Goal: Task Accomplishment & Management: Manage account settings

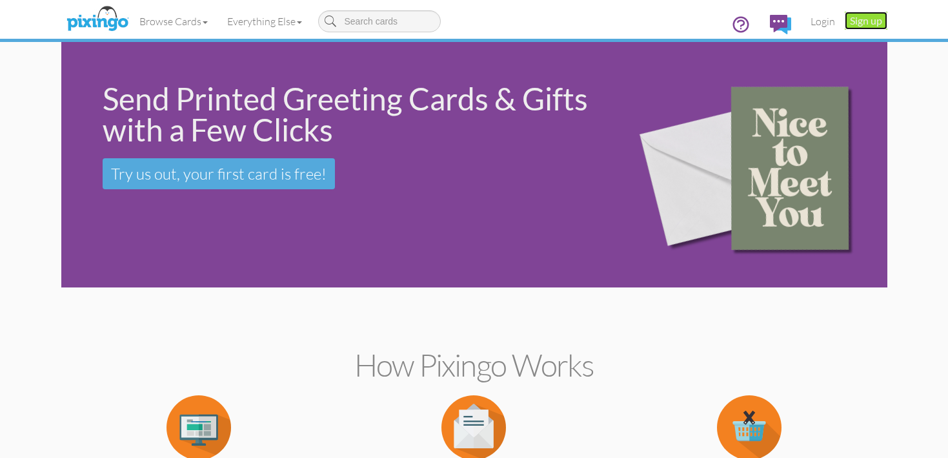
click at [869, 23] on link "Sign up" at bounding box center [866, 21] width 43 height 18
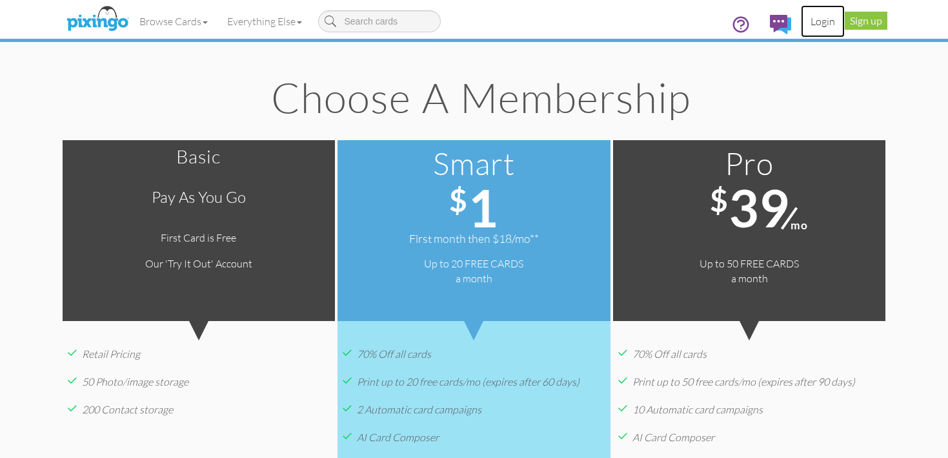
click at [833, 23] on link "Login" at bounding box center [823, 21] width 44 height 32
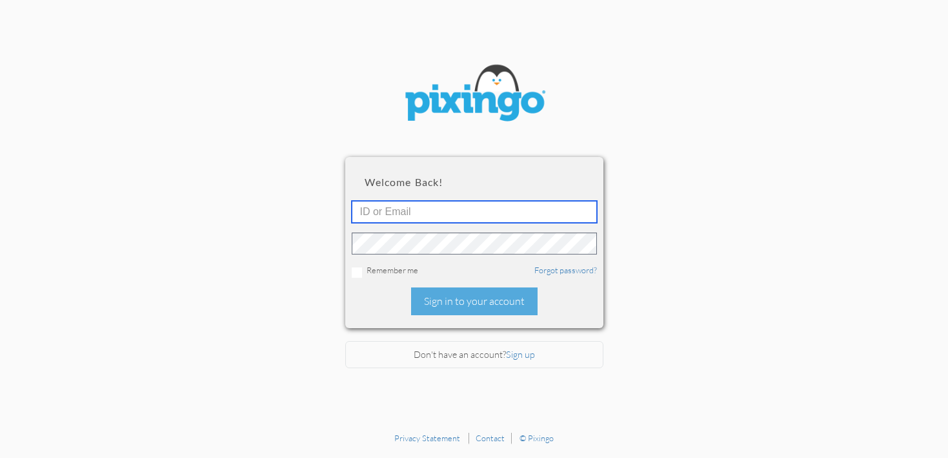
type input "[PERSON_NAME][EMAIL_ADDRESS][DOMAIN_NAME]"
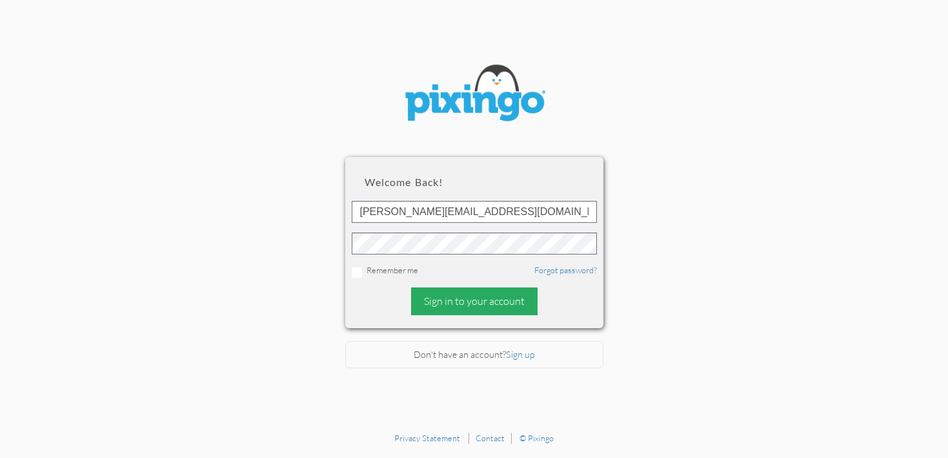
click at [493, 302] on div "Sign in to your account" at bounding box center [474, 301] width 127 height 28
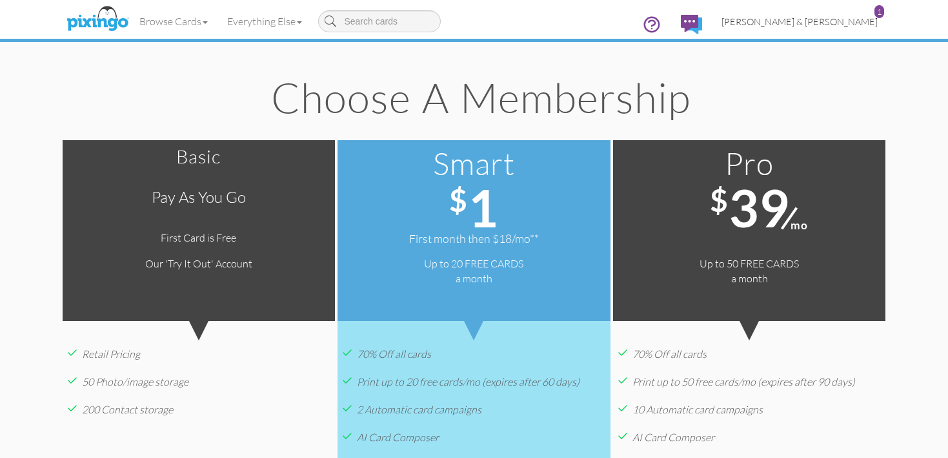
click at [823, 26] on link "[PERSON_NAME] & [PERSON_NAME] 1" at bounding box center [800, 21] width 176 height 33
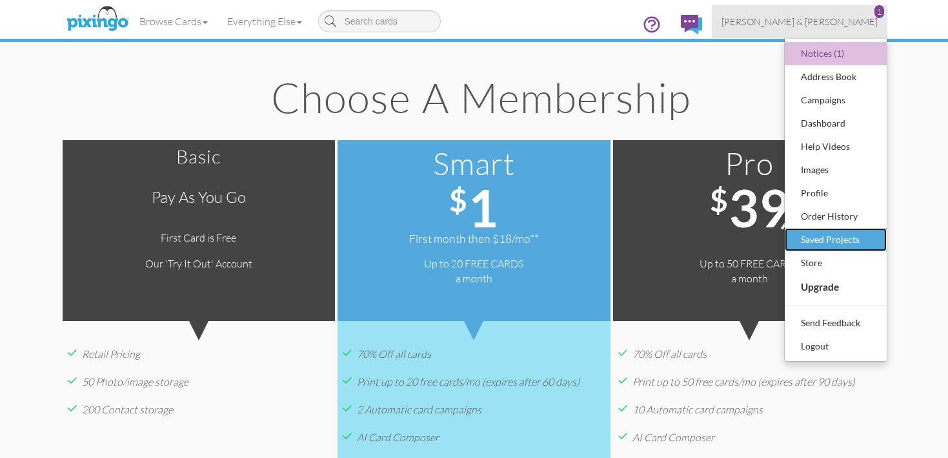
click at [831, 232] on div "Saved Projects" at bounding box center [836, 239] width 76 height 19
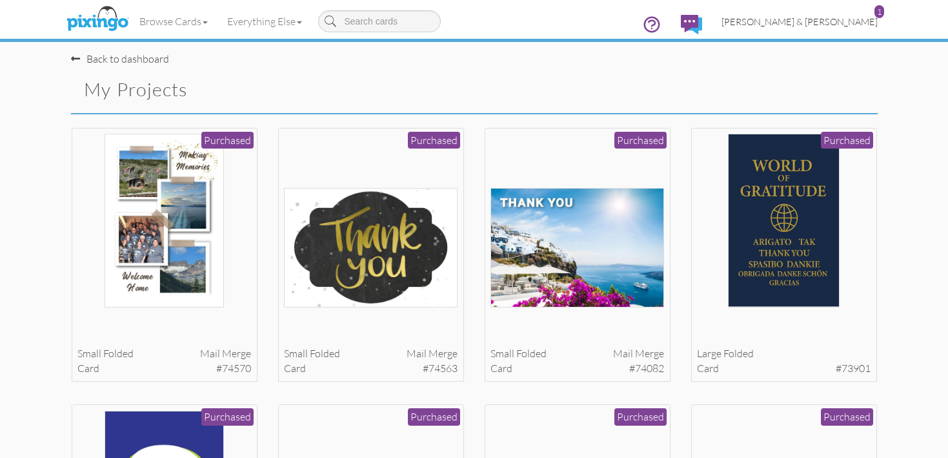
click at [835, 21] on span "[PERSON_NAME] & [PERSON_NAME]" at bounding box center [800, 21] width 156 height 11
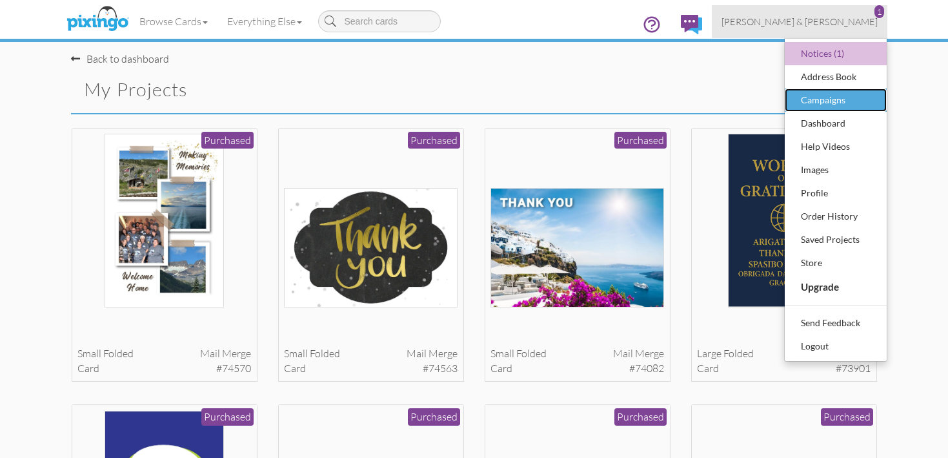
click at [847, 104] on div "Campaigns" at bounding box center [836, 99] width 76 height 19
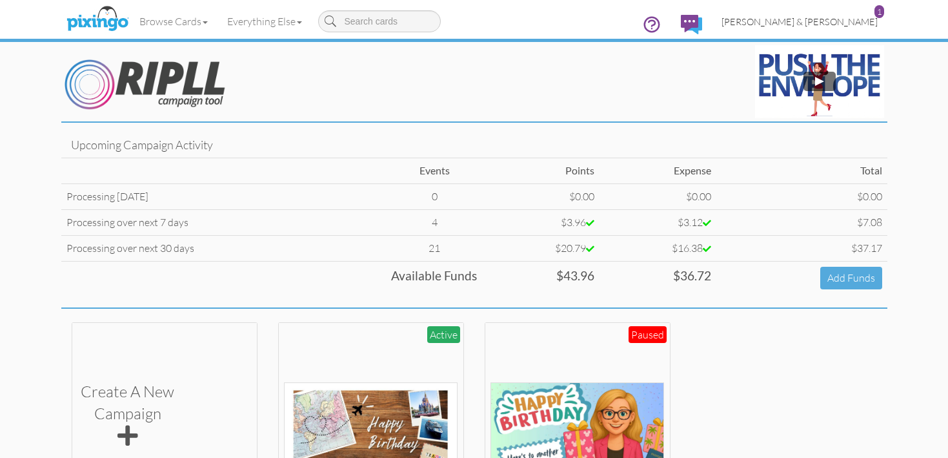
click at [834, 19] on span "[PERSON_NAME] & [PERSON_NAME]" at bounding box center [800, 21] width 156 height 11
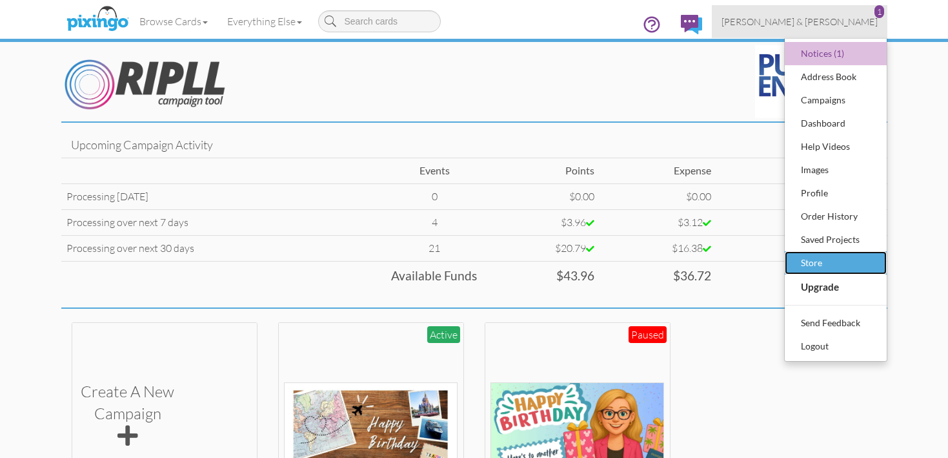
click at [846, 258] on div "Store" at bounding box center [836, 262] width 76 height 19
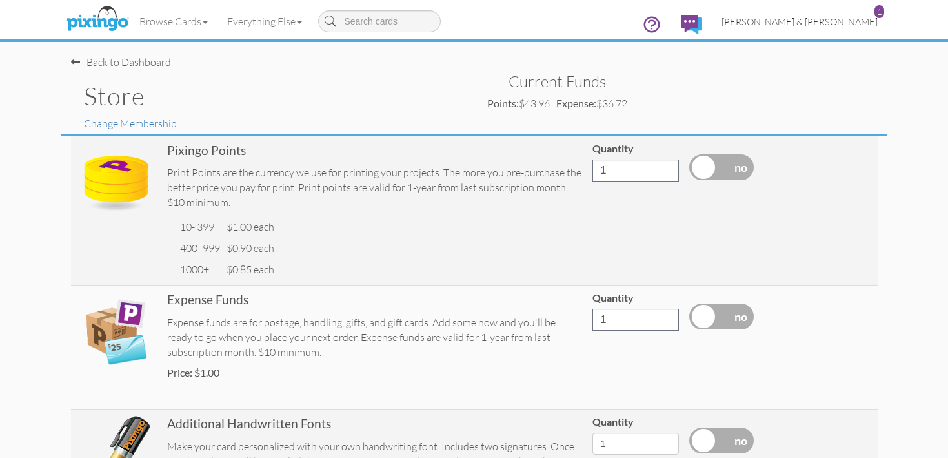
click at [840, 22] on span "[PERSON_NAME] & [PERSON_NAME]" at bounding box center [800, 21] width 156 height 11
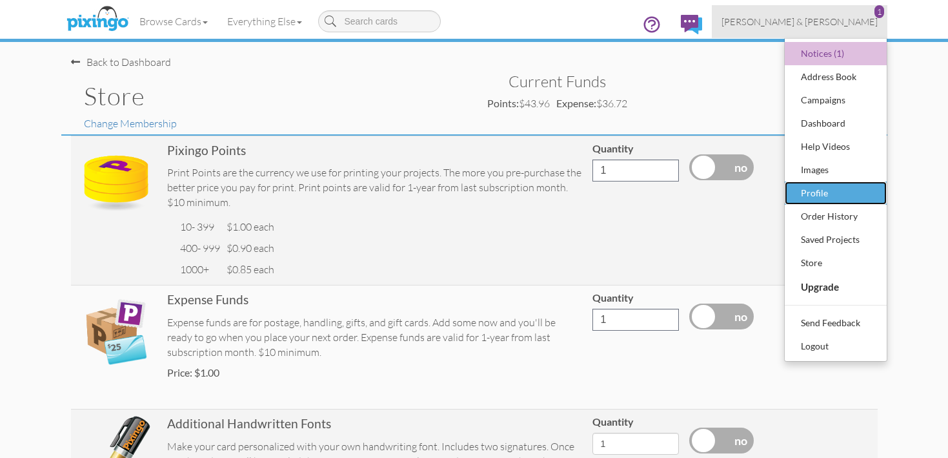
click at [825, 195] on div "Profile" at bounding box center [836, 192] width 76 height 19
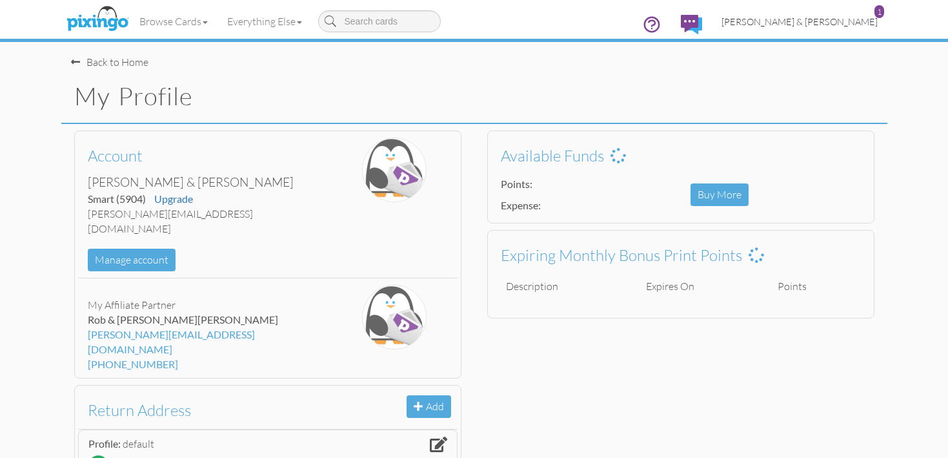
click at [824, 21] on span "[PERSON_NAME] & [PERSON_NAME]" at bounding box center [800, 21] width 156 height 11
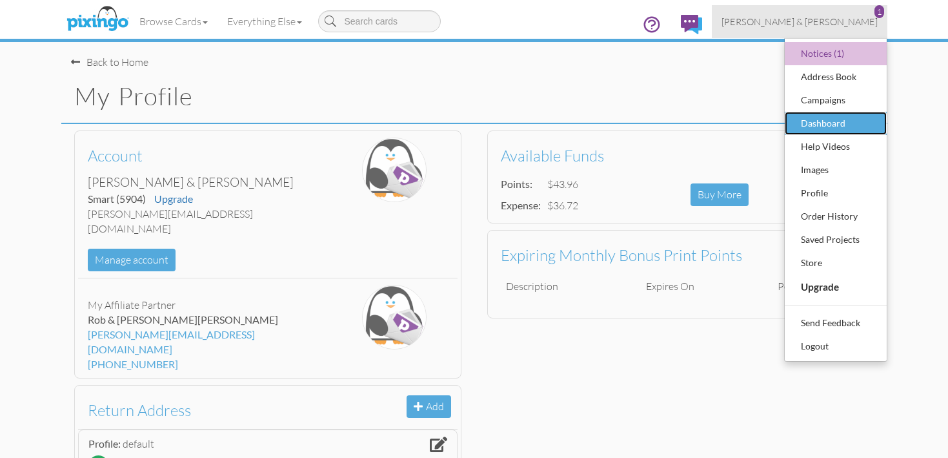
click at [826, 119] on div "Dashboard" at bounding box center [836, 123] width 76 height 19
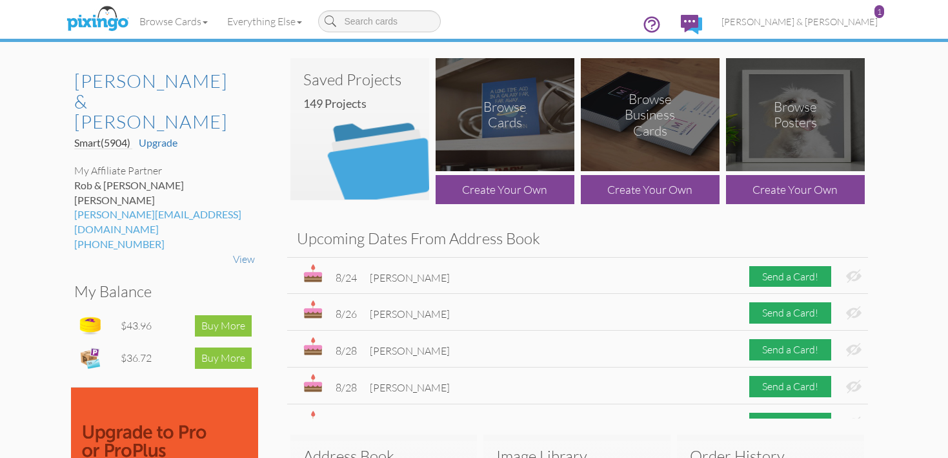
click at [376, 126] on img at bounding box center [359, 129] width 139 height 142
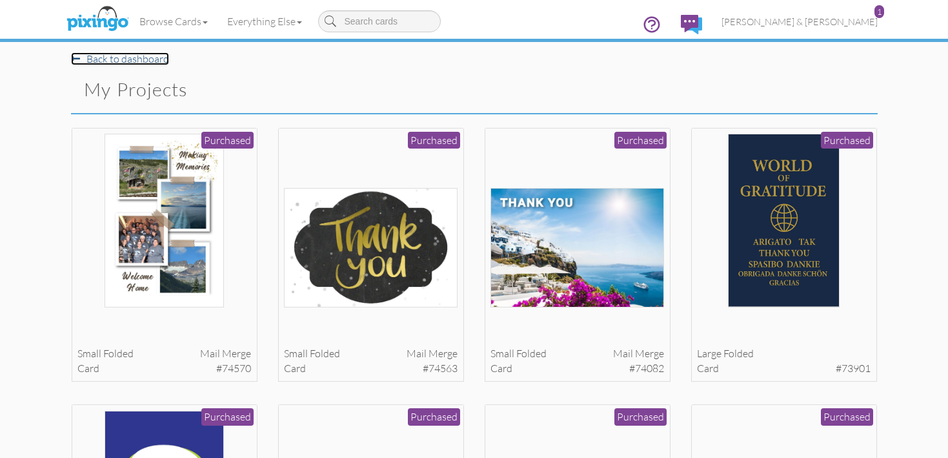
click at [156, 61] on link "Back to dashboard" at bounding box center [120, 58] width 98 height 13
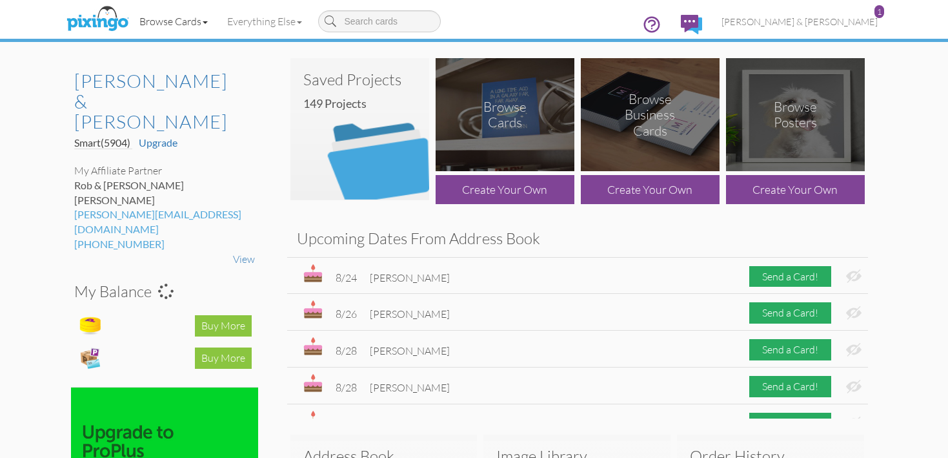
click at [181, 21] on link "Browse Cards" at bounding box center [174, 21] width 88 height 32
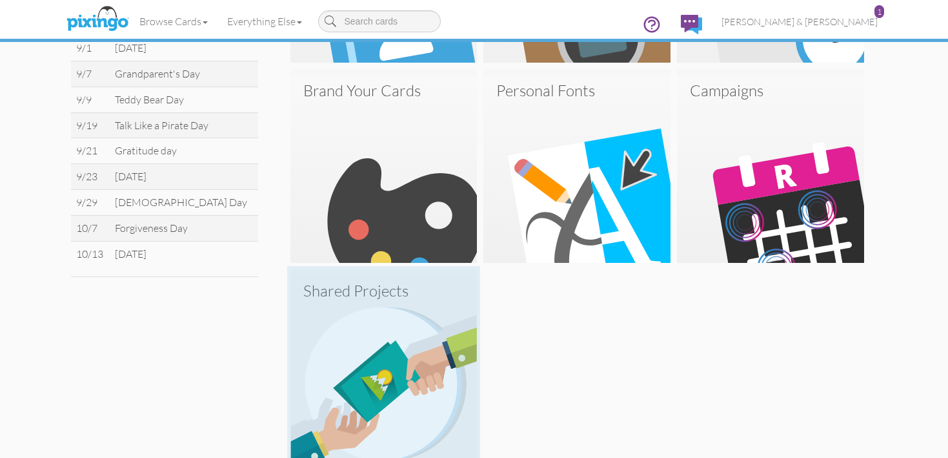
scroll to position [615, 0]
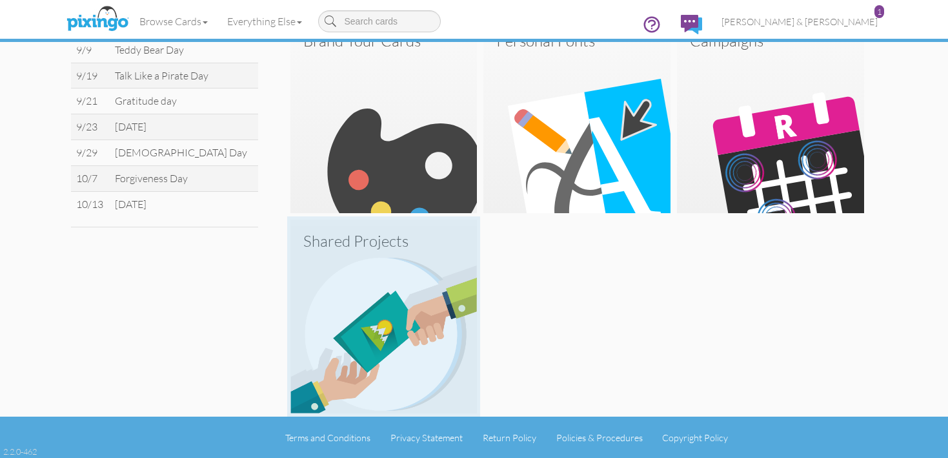
click at [405, 319] on img at bounding box center [383, 319] width 187 height 187
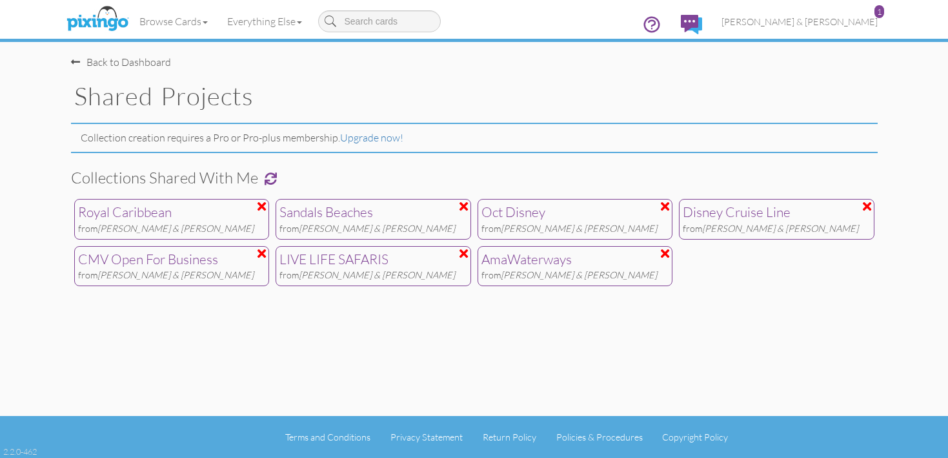
click at [196, 225] on div "from Rob & [PERSON_NAME]" at bounding box center [172, 229] width 188 height 14
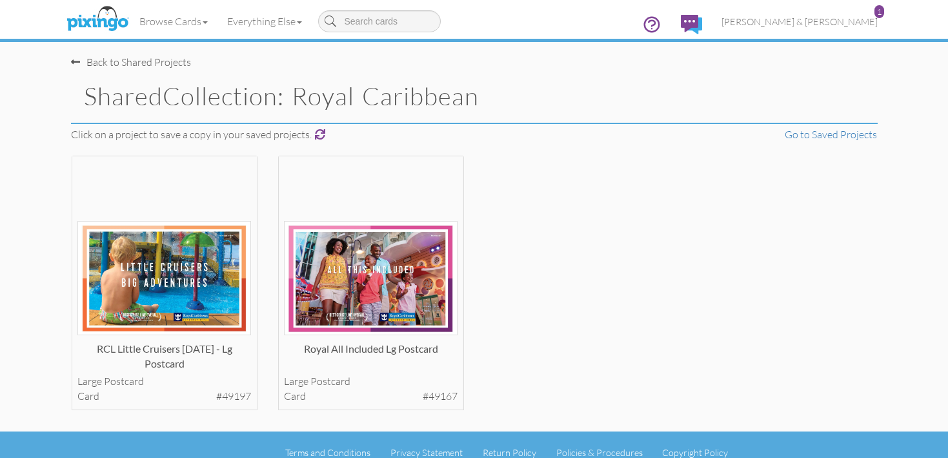
click at [79, 60] on div "Back to Shared Projects" at bounding box center [131, 62] width 120 height 15
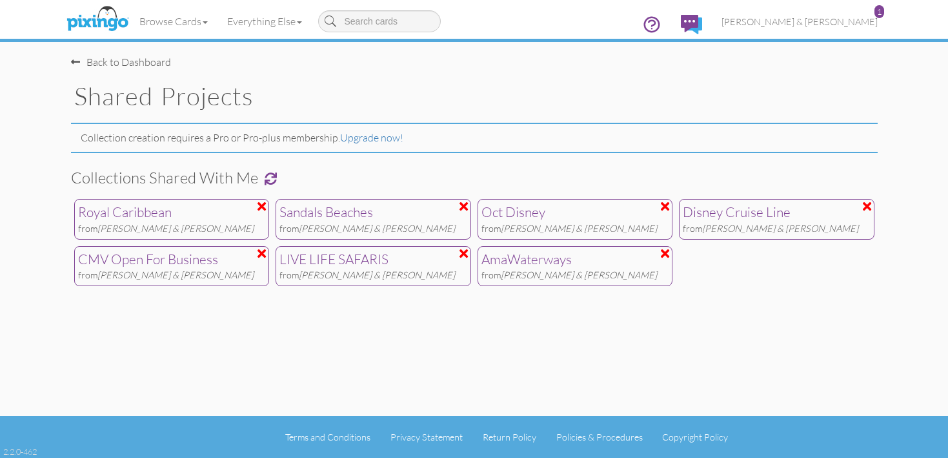
click at [172, 217] on div "Royal Caribbean" at bounding box center [172, 212] width 188 height 19
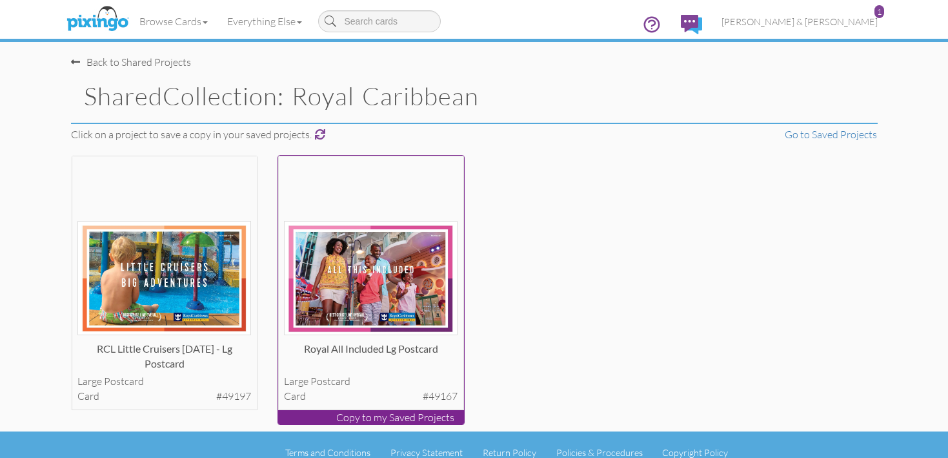
scroll to position [15, 0]
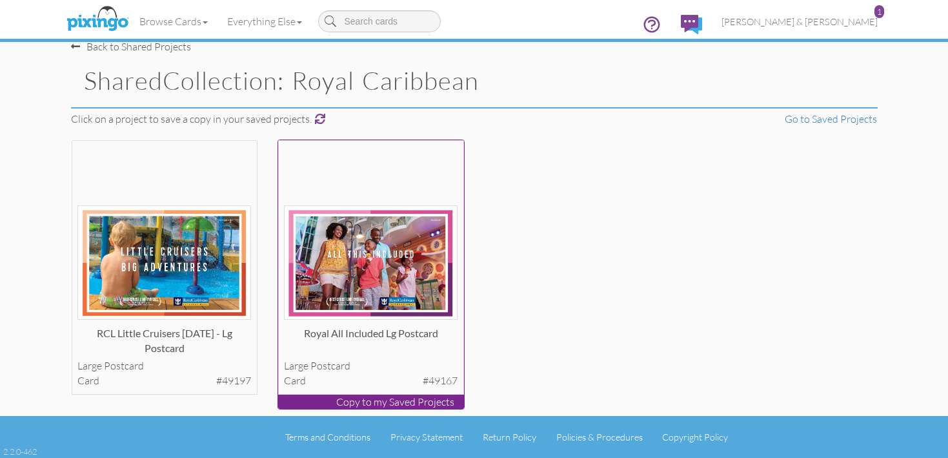
click at [323, 241] on img at bounding box center [371, 262] width 174 height 114
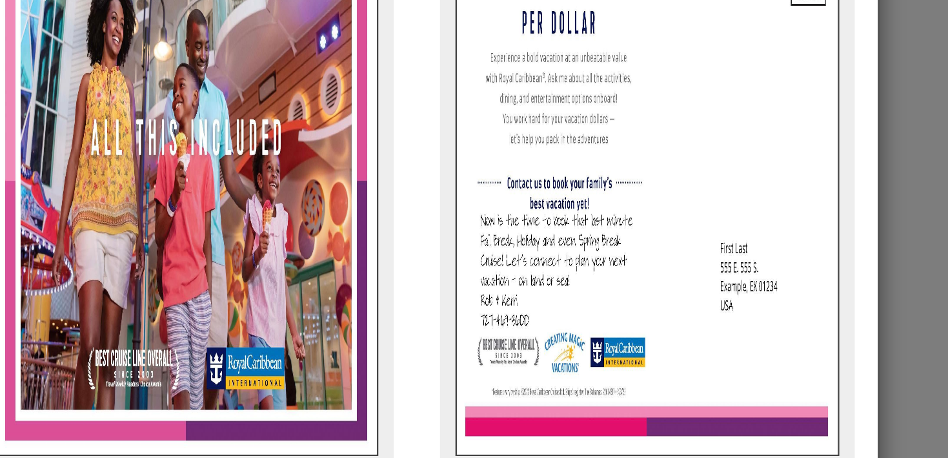
scroll to position [0, 0]
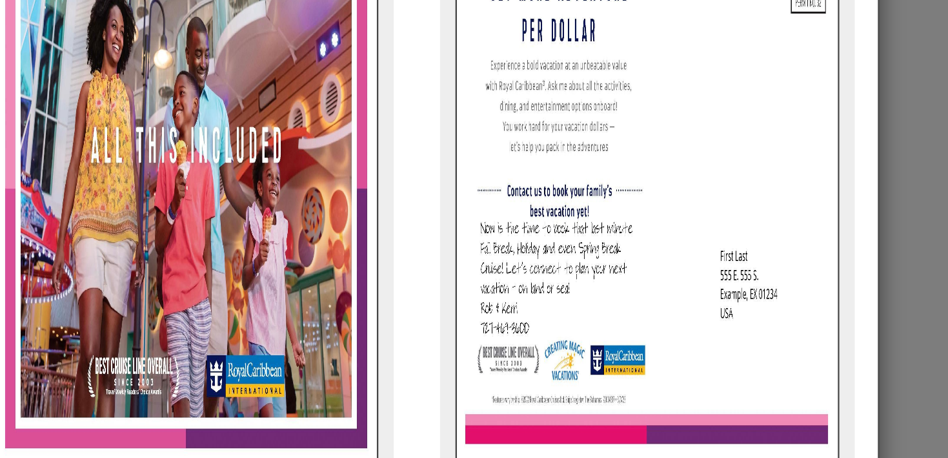
click at [551, 225] on img at bounding box center [571, 215] width 161 height 232
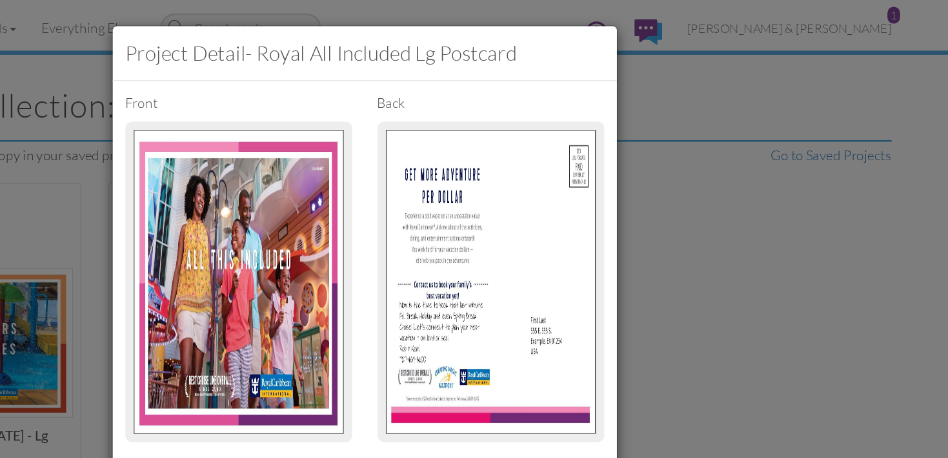
click at [251, 56] on div "Project detail - Royal All Included Lg Postcard Front back Project Details Proj…" at bounding box center [474, 229] width 948 height 458
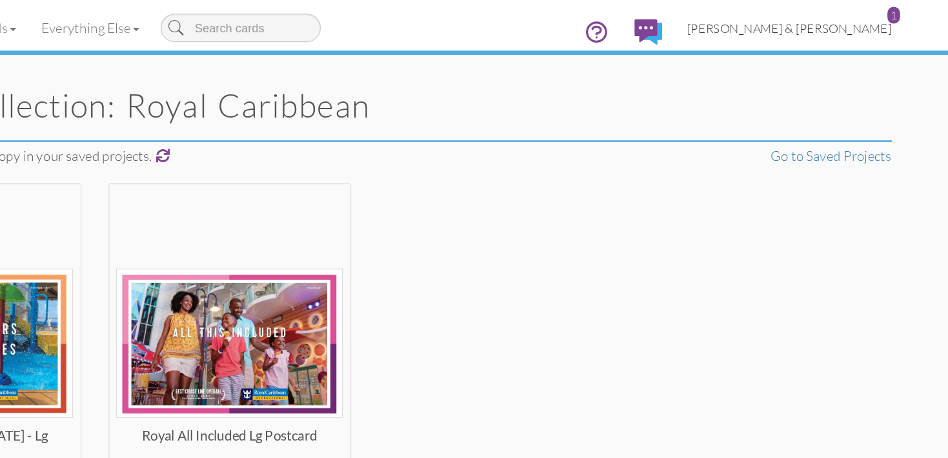
click at [849, 20] on span "[PERSON_NAME] & [PERSON_NAME]" at bounding box center [800, 21] width 156 height 11
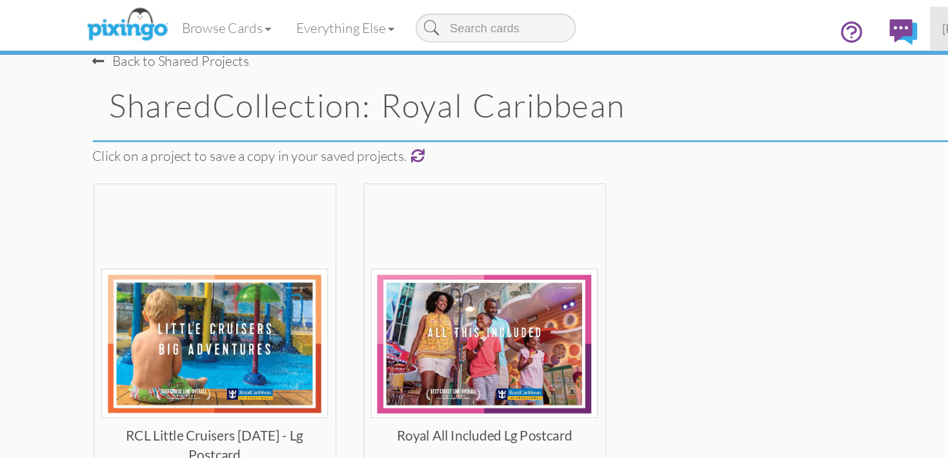
click at [159, 48] on div "Browse Cards Business Accounting Automotive Chiropractor Customer Dental Financ…" at bounding box center [474, 25] width 807 height 51
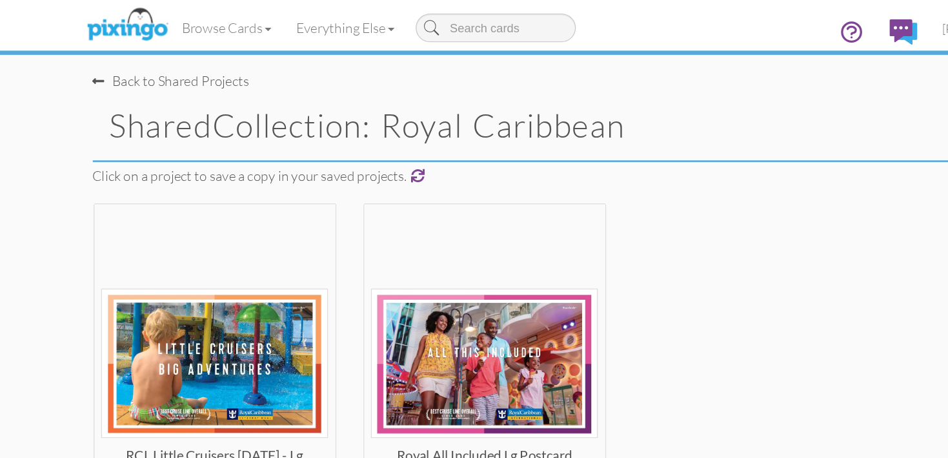
click at [76, 64] on span at bounding box center [75, 62] width 9 height 10
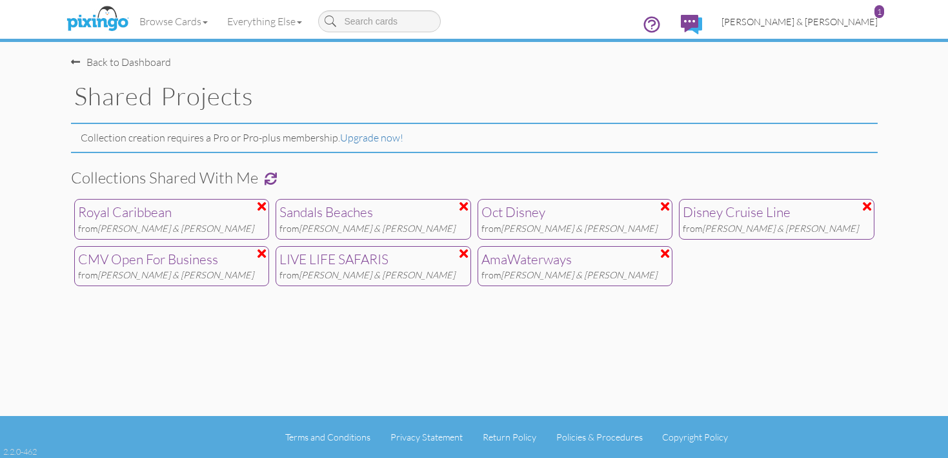
click at [861, 21] on span "[PERSON_NAME] & [PERSON_NAME]" at bounding box center [800, 21] width 156 height 11
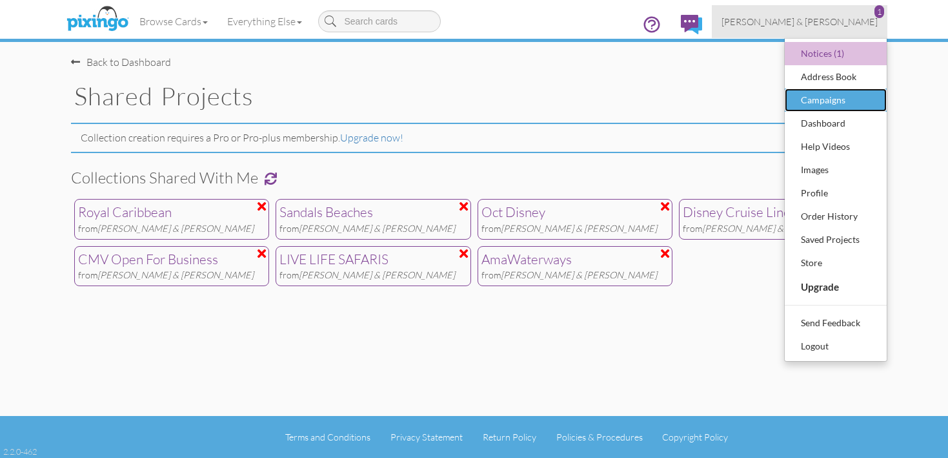
click at [829, 93] on div "Campaigns" at bounding box center [836, 99] width 76 height 19
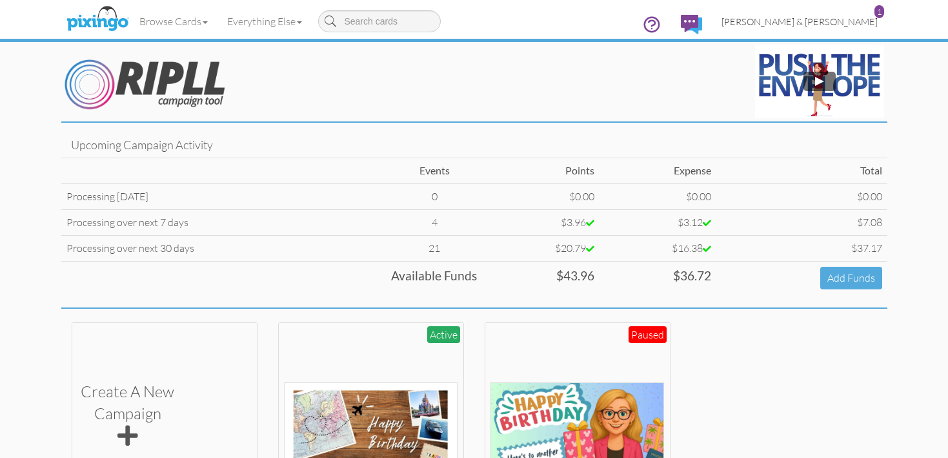
click at [855, 21] on span "[PERSON_NAME] & [PERSON_NAME]" at bounding box center [800, 21] width 156 height 11
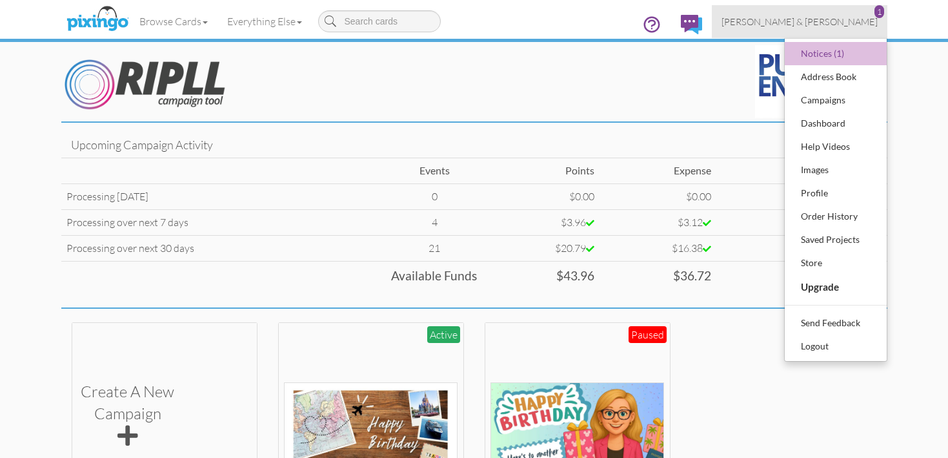
click at [908, 161] on campaign "Toggle navigation 1 Visit Pixingo Mobile Browse Cards Business Accounting Autom…" at bounding box center [474, 306] width 948 height 613
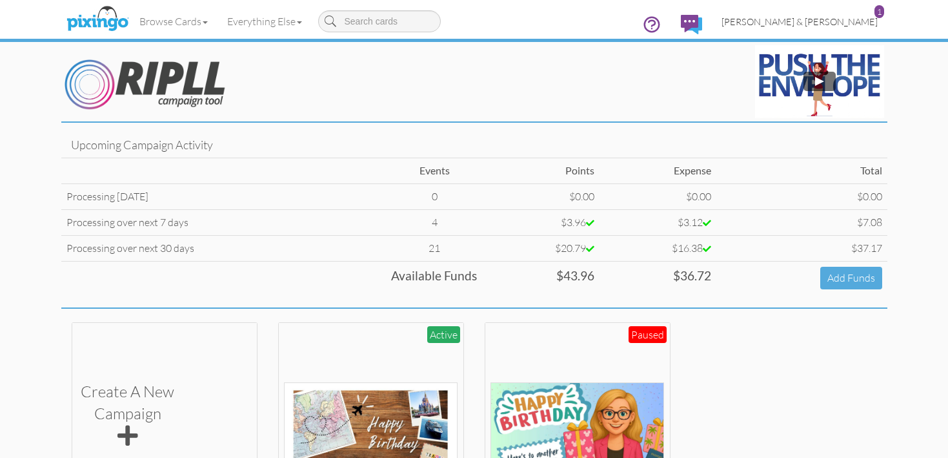
click at [867, 23] on span "[PERSON_NAME] & [PERSON_NAME]" at bounding box center [800, 21] width 156 height 11
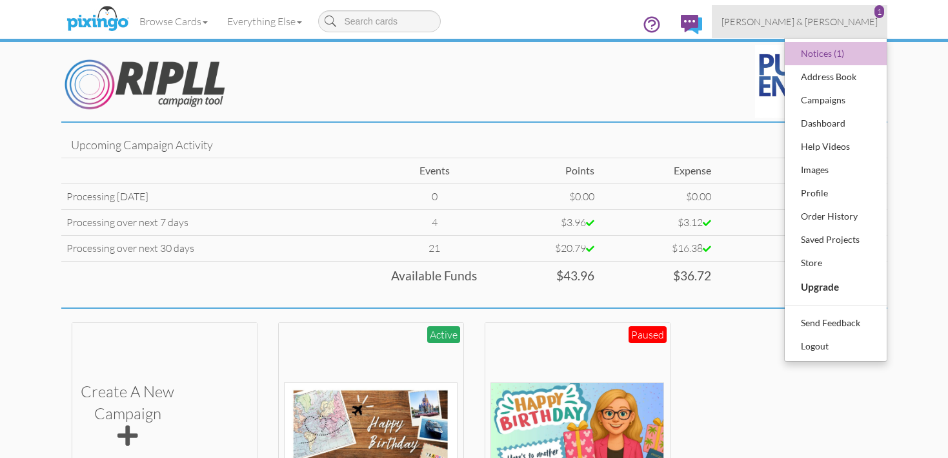
click at [927, 103] on campaign "Toggle navigation 1 Visit Pixingo Mobile Browse Cards Business Accounting Autom…" at bounding box center [474, 306] width 948 height 613
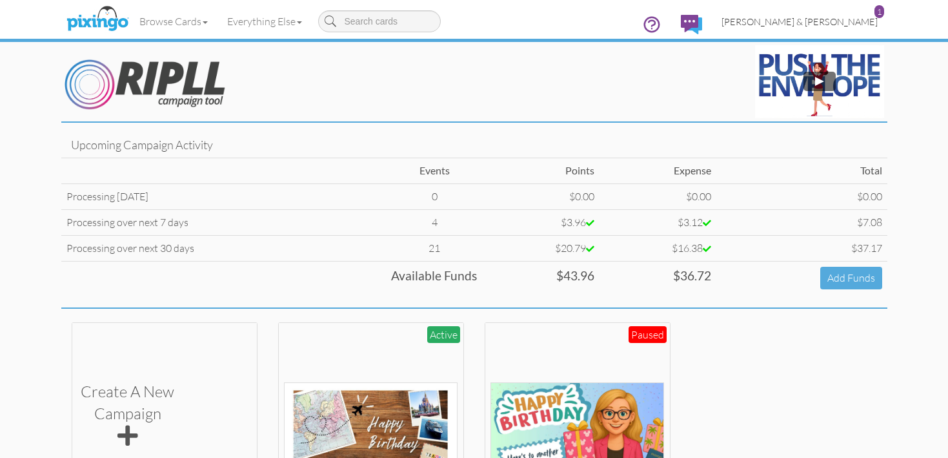
click at [846, 23] on span "[PERSON_NAME] & [PERSON_NAME]" at bounding box center [800, 21] width 156 height 11
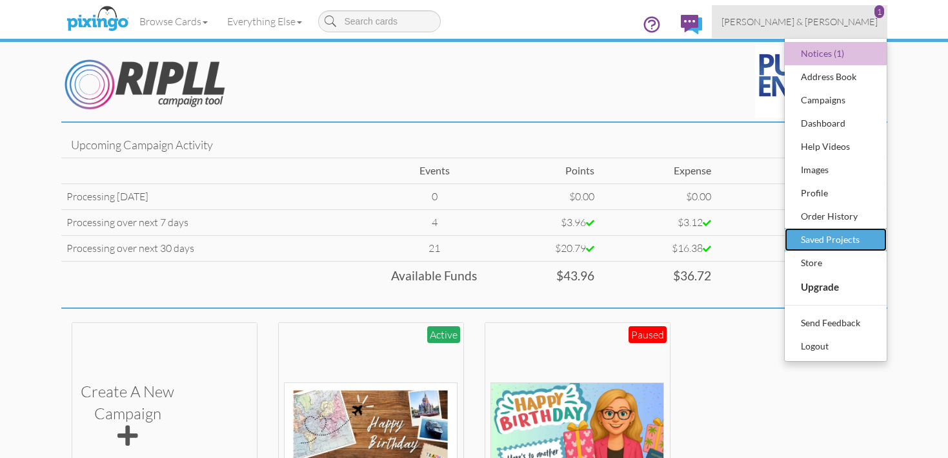
click at [831, 236] on div "Saved Projects" at bounding box center [836, 239] width 76 height 19
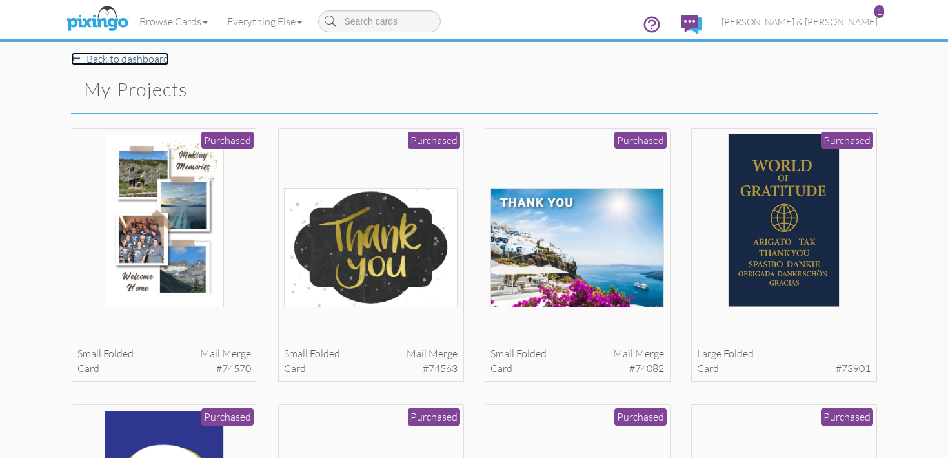
click at [128, 61] on link "Back to dashboard" at bounding box center [120, 58] width 98 height 13
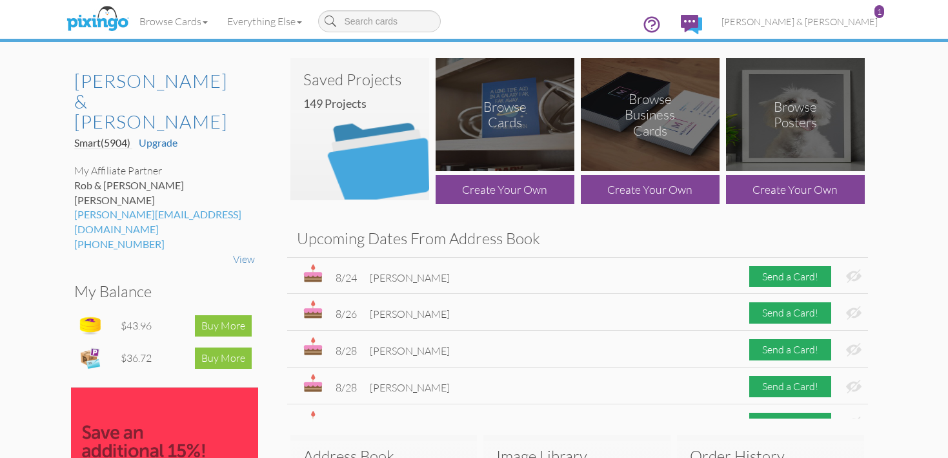
click at [392, 128] on img at bounding box center [359, 129] width 139 height 142
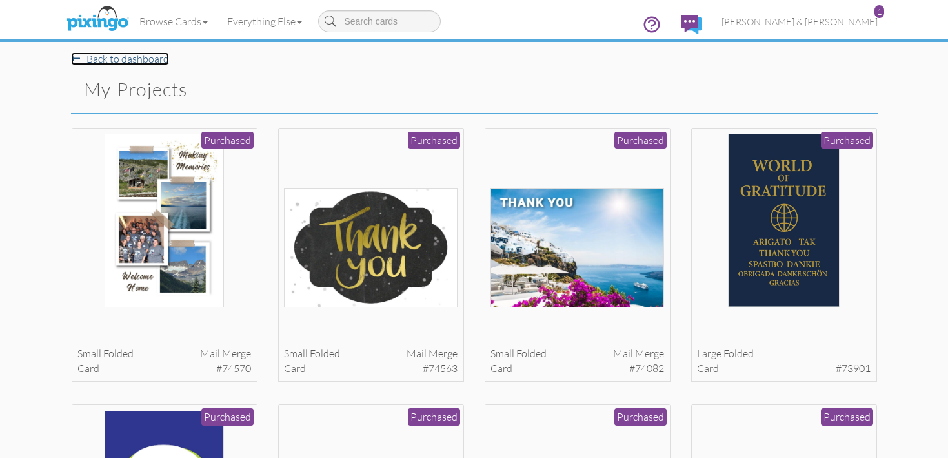
click at [132, 64] on link "Back to dashboard" at bounding box center [120, 58] width 98 height 13
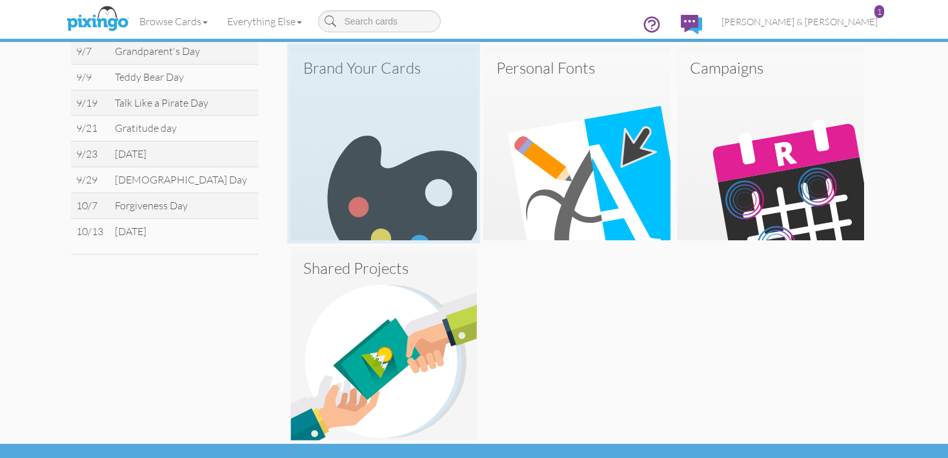
scroll to position [589, 0]
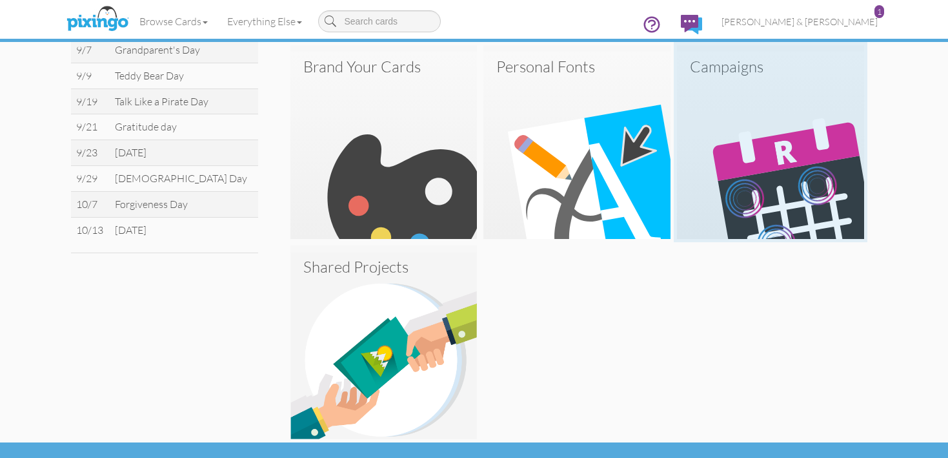
click at [787, 210] on img at bounding box center [770, 145] width 187 height 187
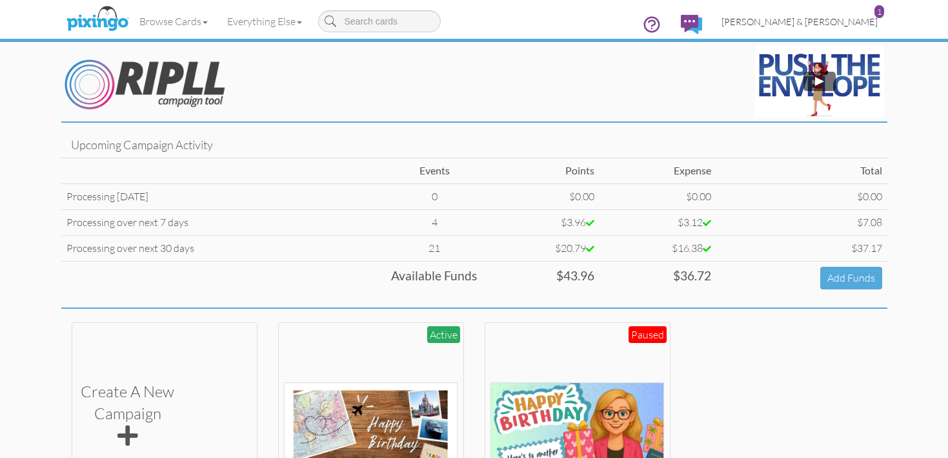
click at [859, 19] on span "[PERSON_NAME] & [PERSON_NAME]" at bounding box center [800, 21] width 156 height 11
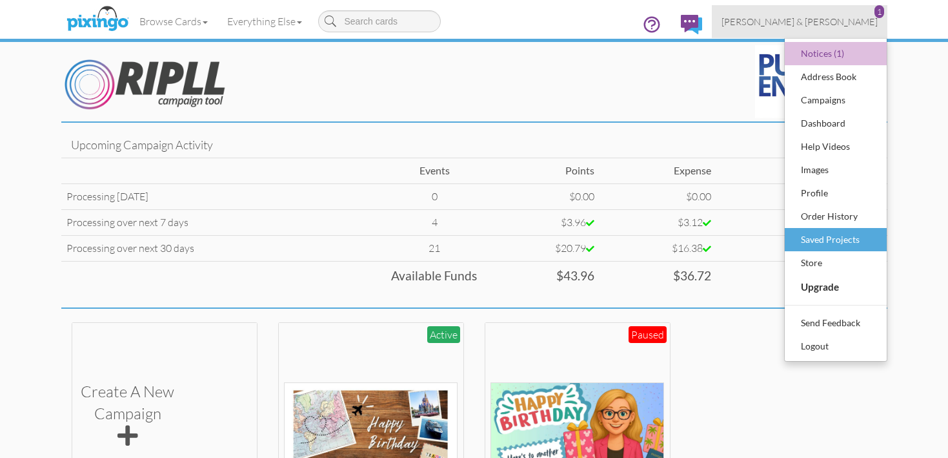
scroll to position [3, 0]
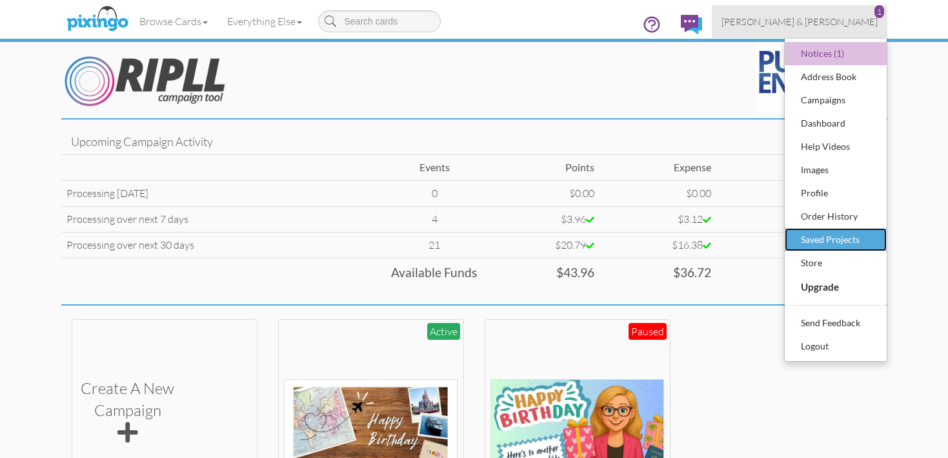
click at [843, 235] on div "Saved Projects" at bounding box center [836, 239] width 76 height 19
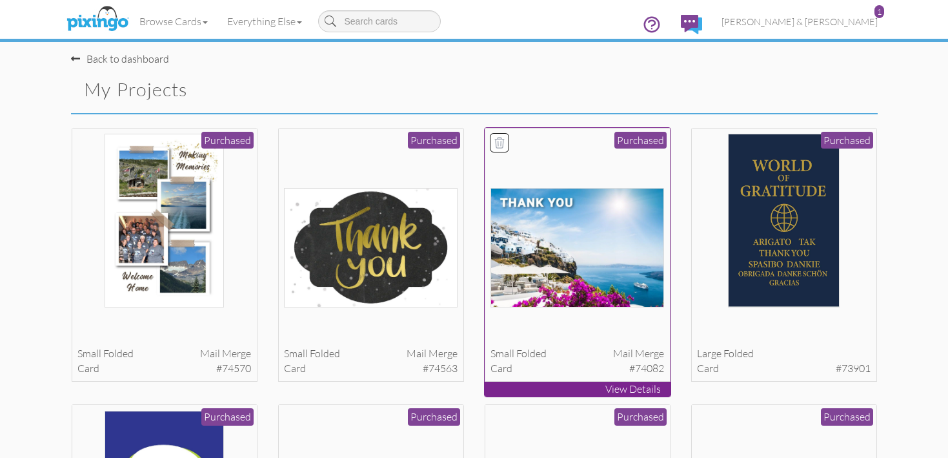
click at [629, 261] on img at bounding box center [578, 247] width 174 height 119
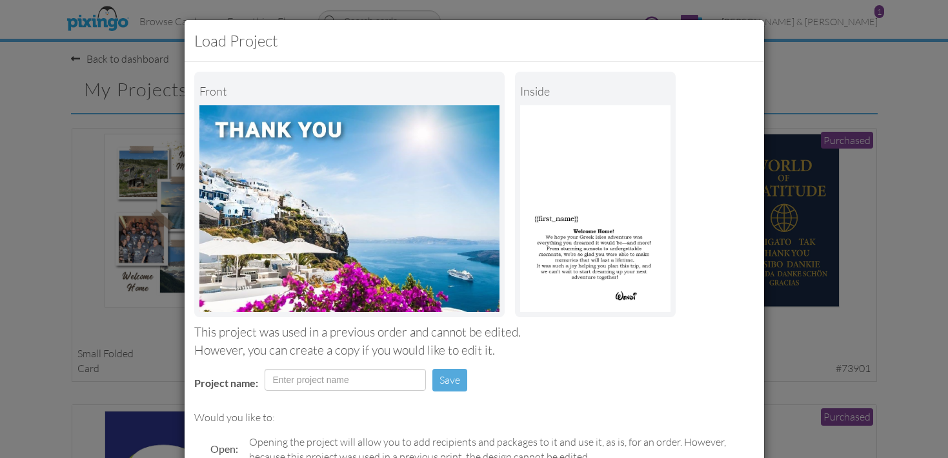
click at [834, 92] on div "Load Project Front inside This project was used in a previous order and cannot …" at bounding box center [474, 229] width 948 height 458
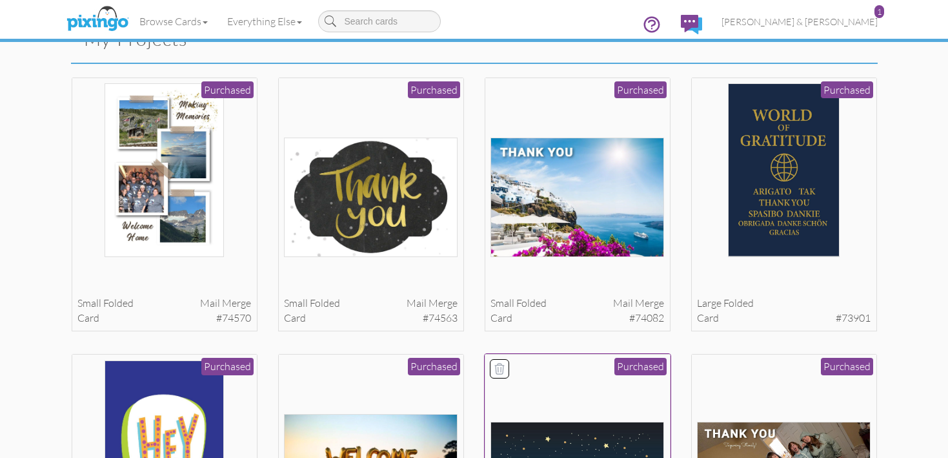
scroll to position [19, 0]
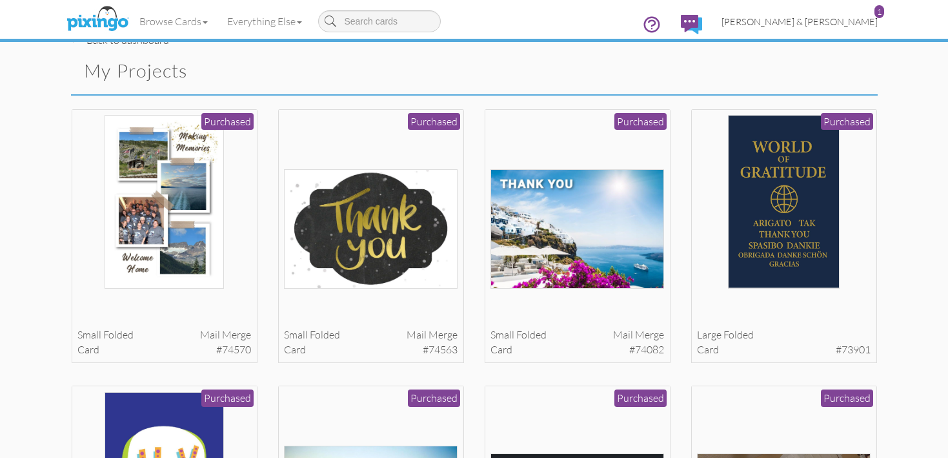
click at [855, 25] on span "[PERSON_NAME] & [PERSON_NAME]" at bounding box center [800, 21] width 156 height 11
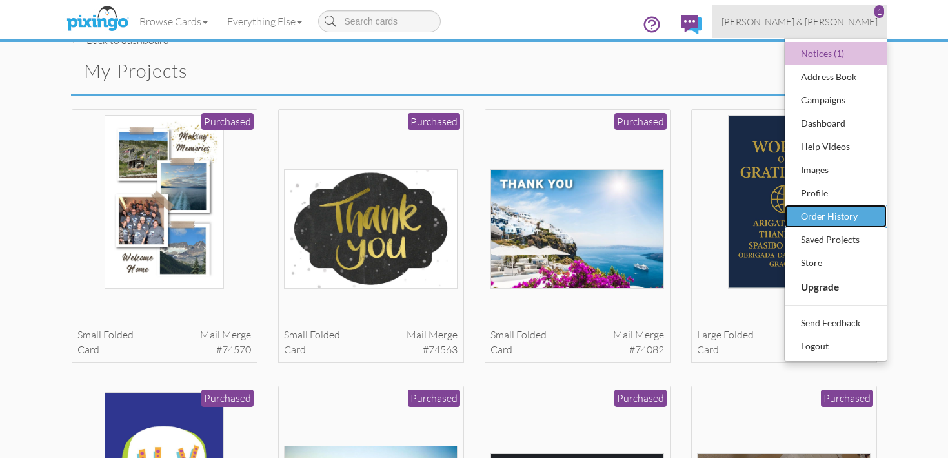
click at [838, 216] on div "Order History" at bounding box center [836, 216] width 76 height 19
